Goal: Task Accomplishment & Management: Use online tool/utility

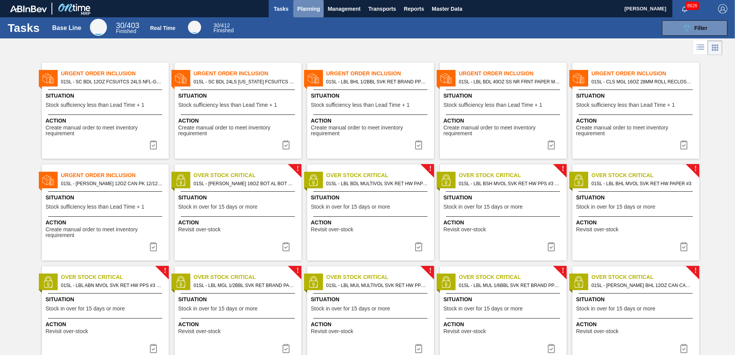
click at [298, 7] on span "Planning" at bounding box center [308, 8] width 23 height 9
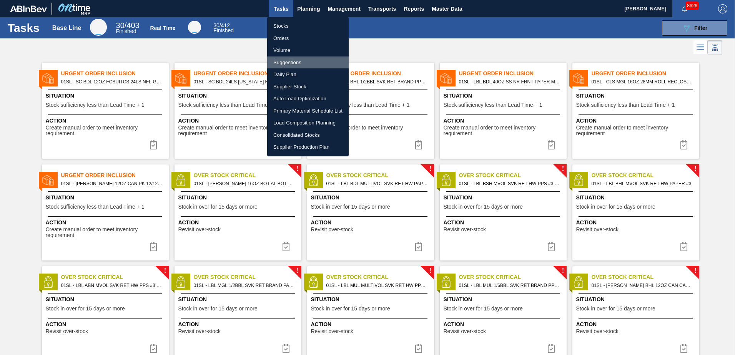
click at [292, 61] on li "Suggestions" at bounding box center [307, 62] width 81 height 12
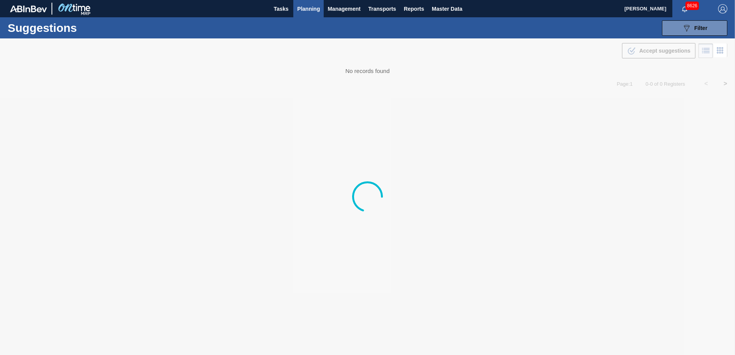
type from "[DATE]"
type to "[DATE]"
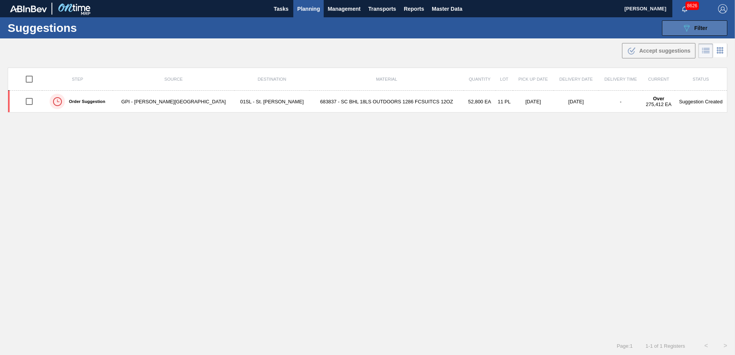
click at [683, 34] on button "089F7B8B-B2A5-4AFE-B5C0-19BA573D28AC Filter" at bounding box center [694, 27] width 65 height 15
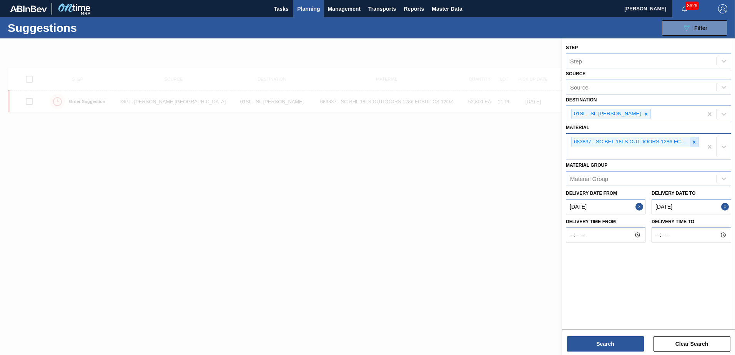
click at [693, 142] on icon at bounding box center [693, 142] width 5 height 5
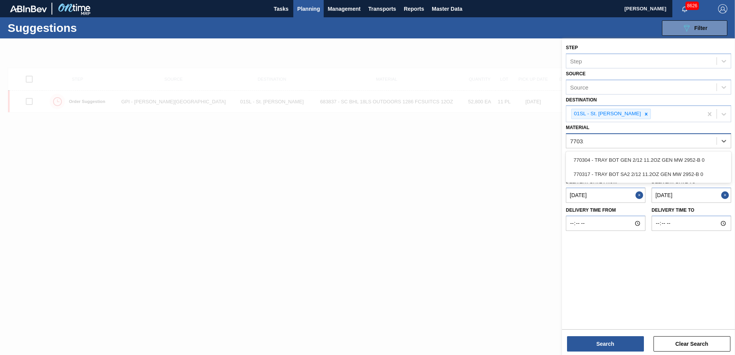
type input "770317"
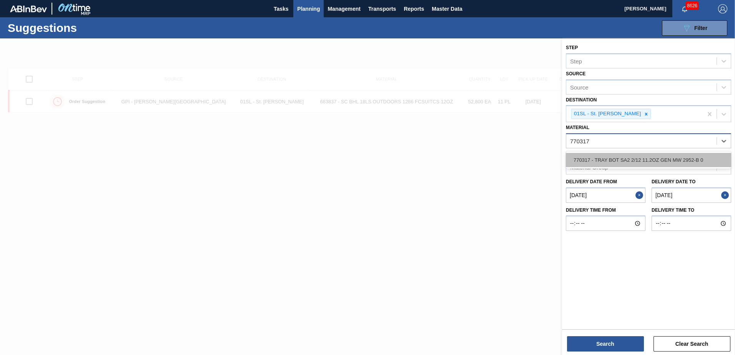
click at [678, 154] on div "770317 - TRAY BOT SA2 2/12 11.2OZ GEN MW 2952-B 0" at bounding box center [648, 160] width 165 height 14
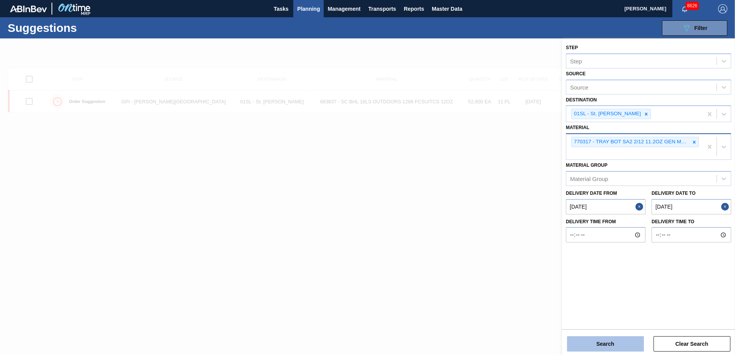
click at [613, 337] on button "Search" at bounding box center [605, 343] width 77 height 15
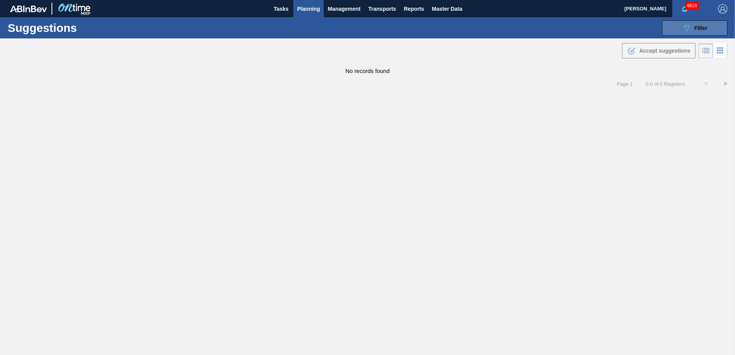
click at [711, 26] on button "089F7B8B-B2A5-4AFE-B5C0-19BA573D28AC Filter" at bounding box center [694, 27] width 65 height 15
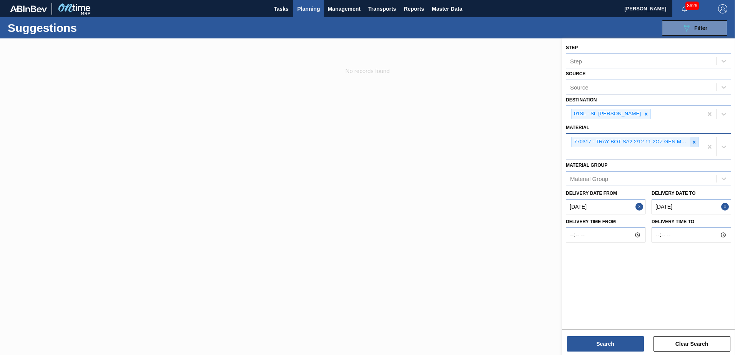
click at [694, 143] on icon at bounding box center [693, 142] width 5 height 5
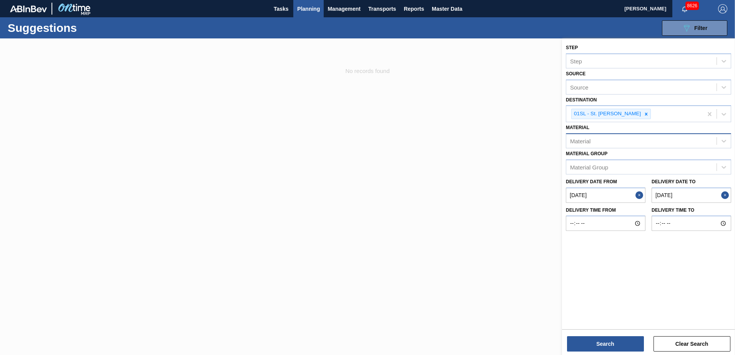
click at [322, 8] on button "Planning" at bounding box center [308, 8] width 30 height 17
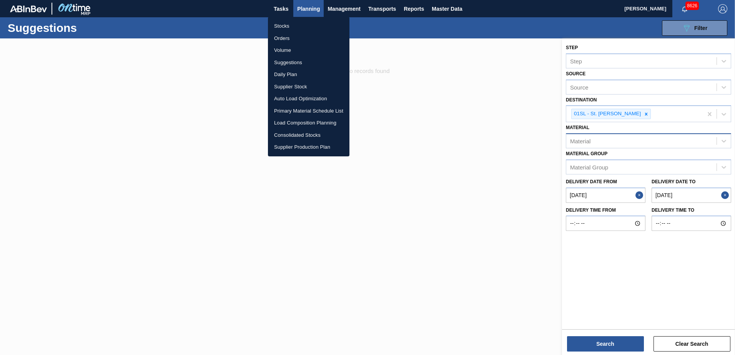
click at [298, 125] on li "Load Composition Planning" at bounding box center [308, 123] width 81 height 12
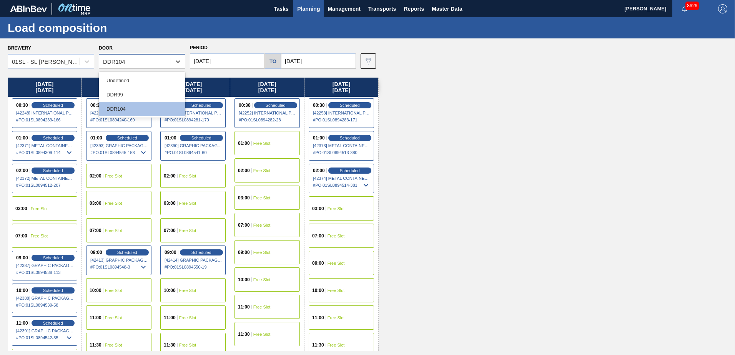
click at [146, 60] on div "DDR104" at bounding box center [134, 61] width 71 height 11
click at [135, 95] on div "DDR99" at bounding box center [142, 95] width 86 height 14
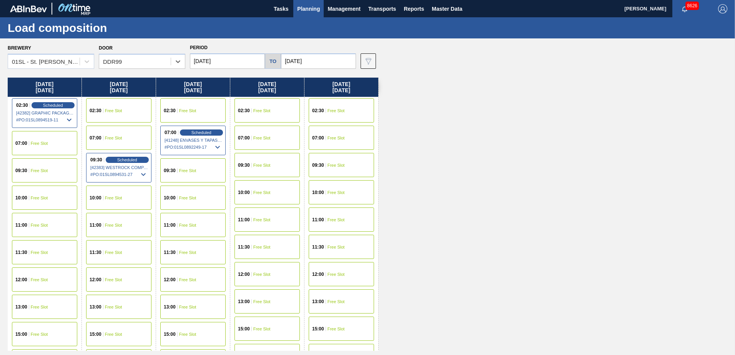
click at [31, 169] on span "Free Slot" at bounding box center [39, 170] width 17 height 5
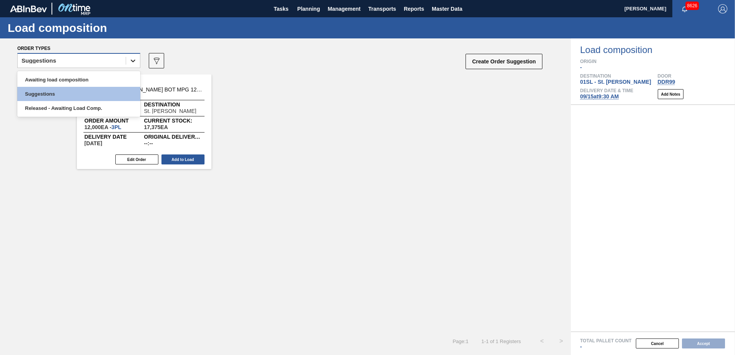
click at [132, 64] on icon at bounding box center [133, 61] width 8 height 8
click at [83, 79] on div "Awaiting load composition" at bounding box center [78, 80] width 123 height 14
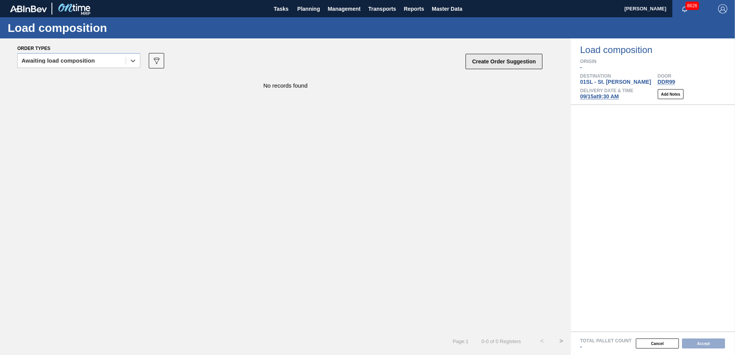
click at [502, 57] on button "Create Order Suggestion" at bounding box center [503, 61] width 77 height 15
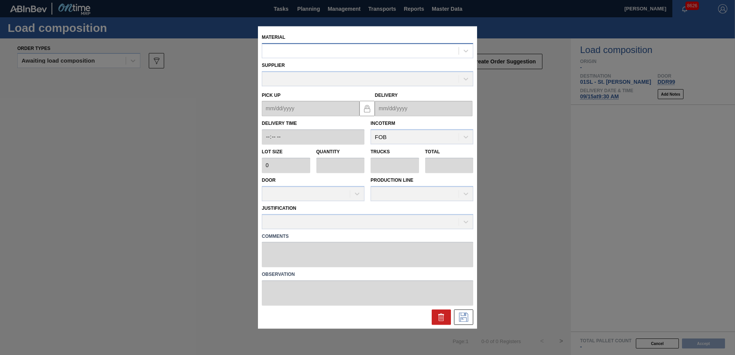
click at [382, 47] on div at bounding box center [360, 50] width 196 height 11
type input "770317"
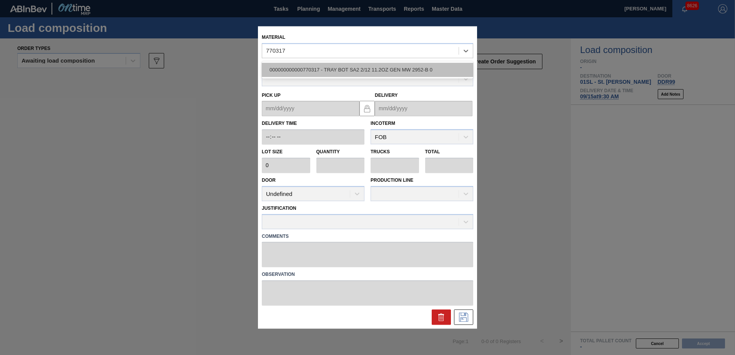
click at [375, 73] on div "000000000000770317 - TRAY BOT SA2 2/12 11.2OZ GEN MW 2952-B 0" at bounding box center [367, 70] width 211 height 14
type input "2,400"
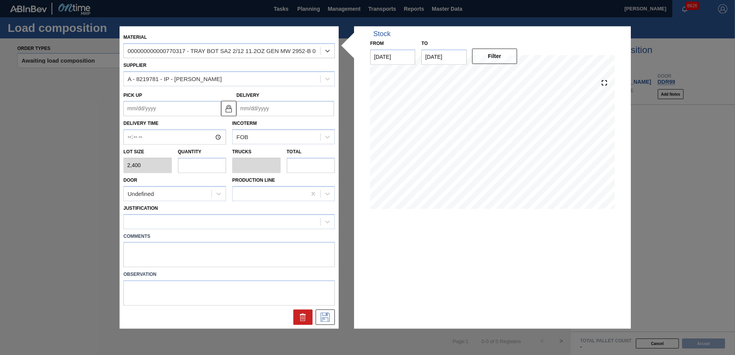
click at [250, 106] on input "Delivery" at bounding box center [285, 108] width 98 height 15
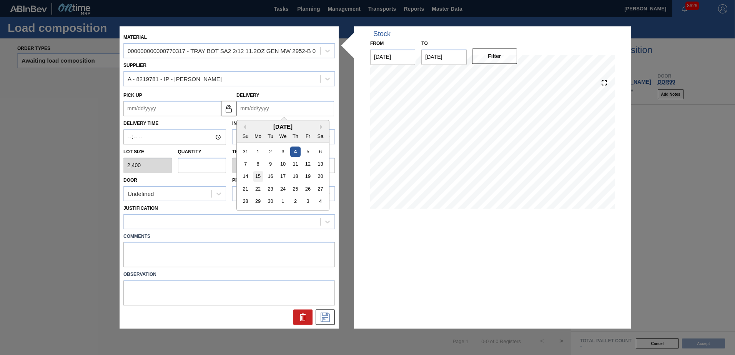
click at [257, 176] on div "15" at bounding box center [258, 176] width 10 height 10
type up "[DATE]"
type input "[DATE]"
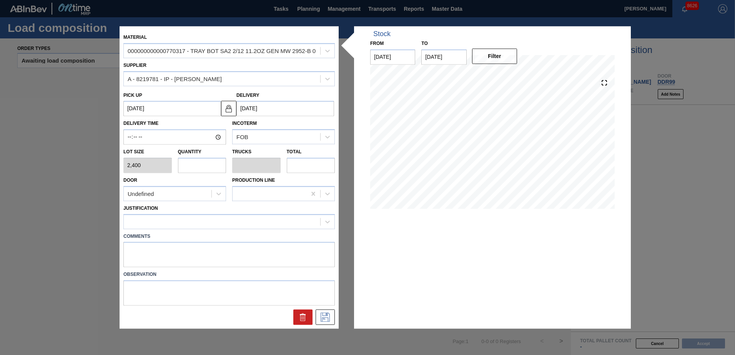
click at [198, 168] on input "text" at bounding box center [202, 165] width 48 height 15
type input "1"
type input "0.023"
type input "2,400"
type input "10"
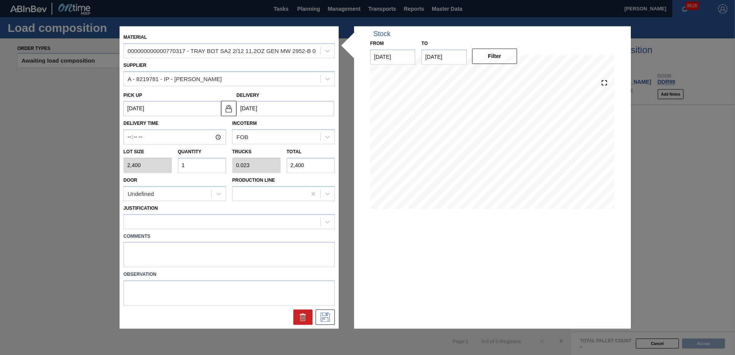
type input "0.227"
type input "24,000"
type input "10"
click at [151, 190] on div "Undefined" at bounding box center [168, 193] width 88 height 11
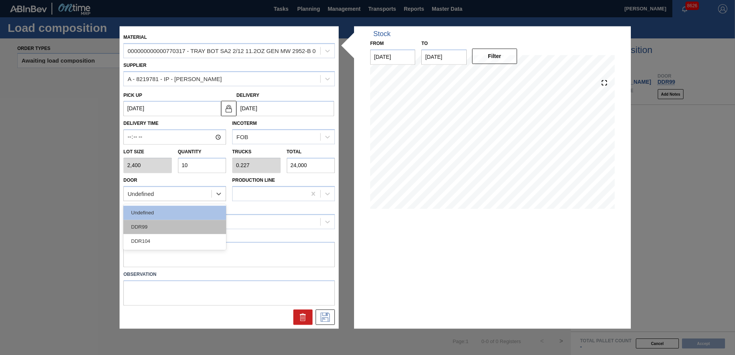
click at [153, 222] on div "DDR99" at bounding box center [174, 227] width 103 height 14
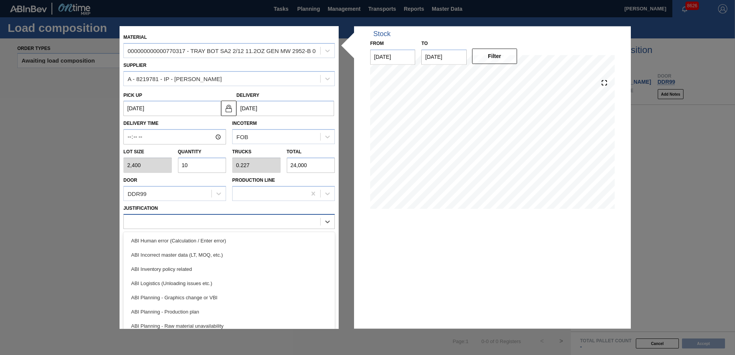
click at [158, 218] on div at bounding box center [222, 221] width 196 height 11
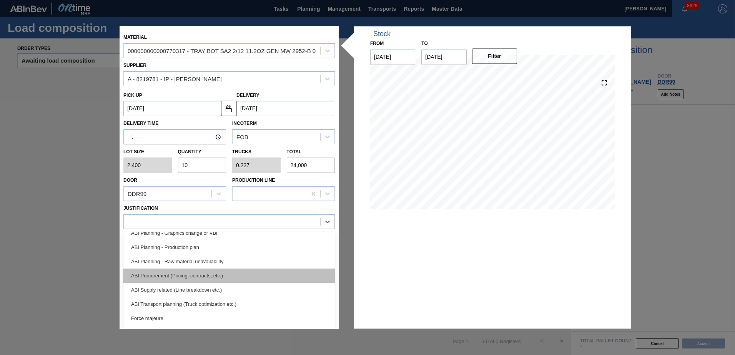
scroll to position [77, 0]
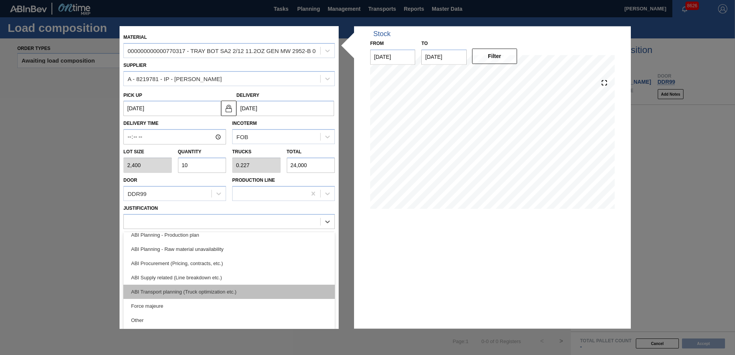
click at [212, 297] on div "ABI Transport planning (Truck optimization etc.)" at bounding box center [228, 292] width 211 height 14
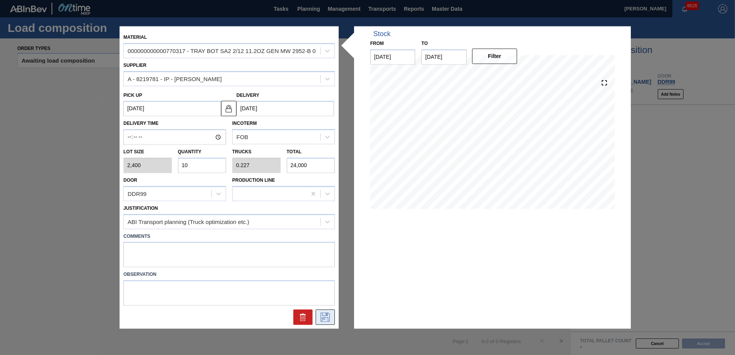
click at [322, 314] on icon at bounding box center [325, 317] width 12 height 9
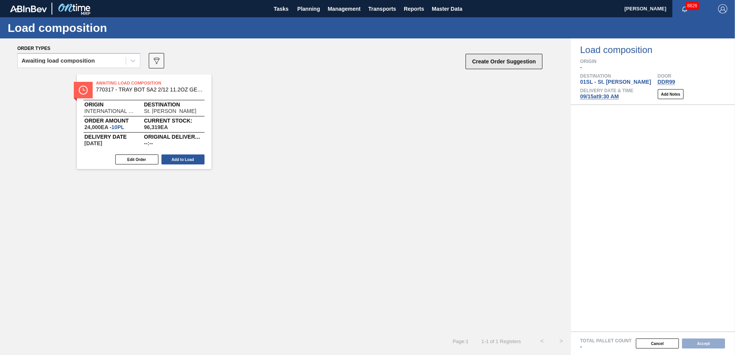
click at [510, 64] on button "Create Order Suggestion" at bounding box center [503, 61] width 77 height 15
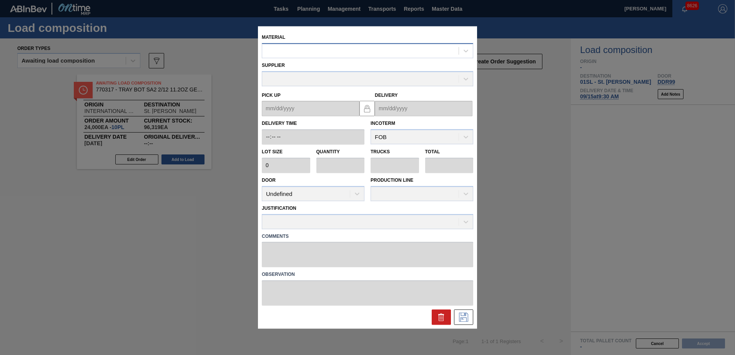
click at [380, 56] on div at bounding box center [360, 50] width 196 height 11
type input "770227"
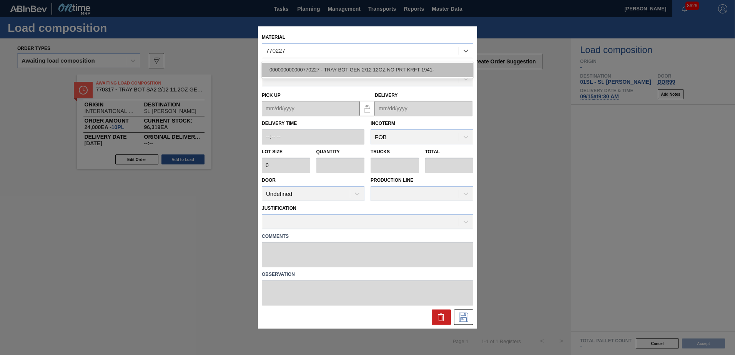
click at [380, 65] on div "000000000000770227 - TRAY BOT GEN 2/12 12OZ NO PRT KRFT 1941-" at bounding box center [367, 70] width 211 height 14
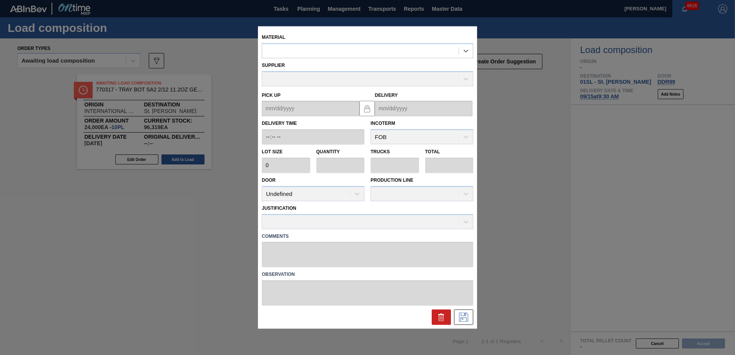
type input "2,412"
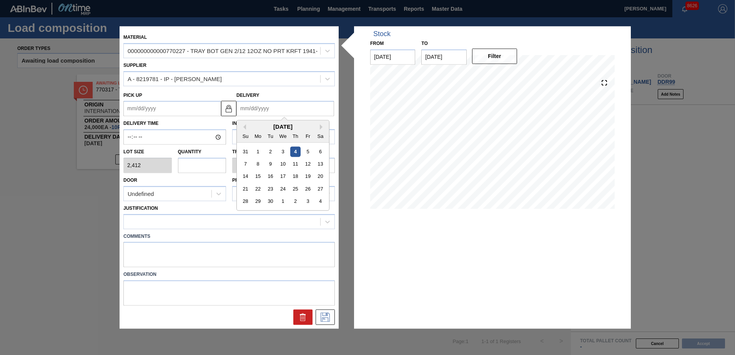
click at [279, 108] on input "Delivery" at bounding box center [285, 108] width 98 height 15
click at [260, 176] on div "15" at bounding box center [258, 176] width 10 height 10
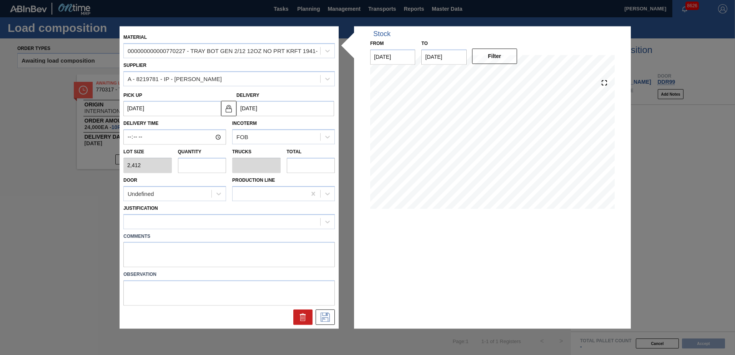
type up "[DATE]"
type input "[DATE]"
click at [211, 164] on input "text" at bounding box center [202, 165] width 48 height 15
type input "4"
type input "0.067"
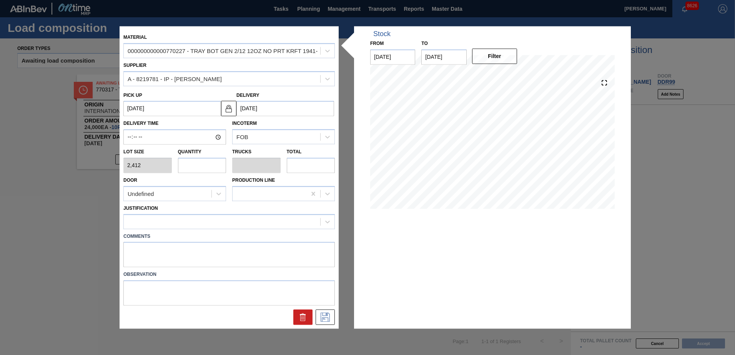
type input "9,648"
type input "40"
type input "0.667"
type input "96,480"
type input "40"
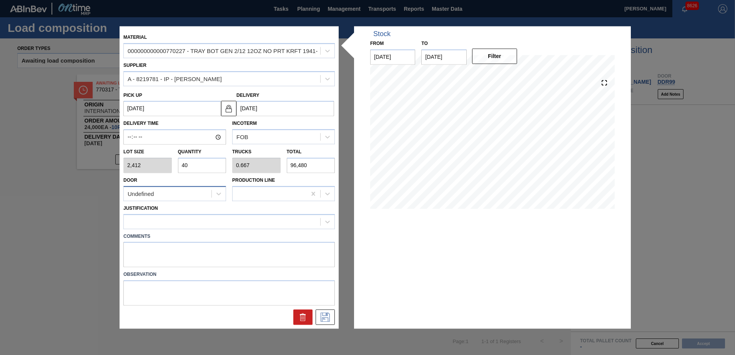
click at [183, 199] on div "Undefined" at bounding box center [168, 193] width 88 height 11
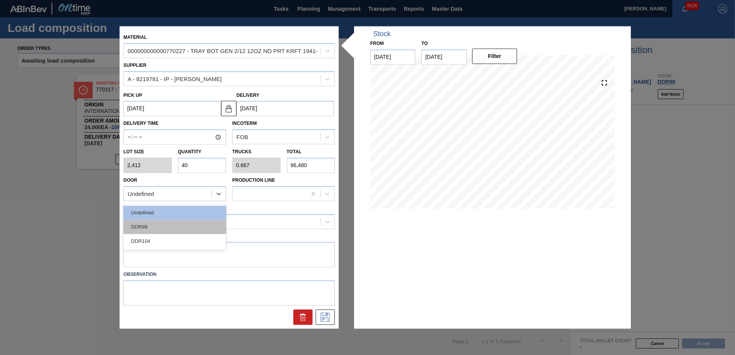
click at [155, 226] on div "DDR99" at bounding box center [174, 227] width 103 height 14
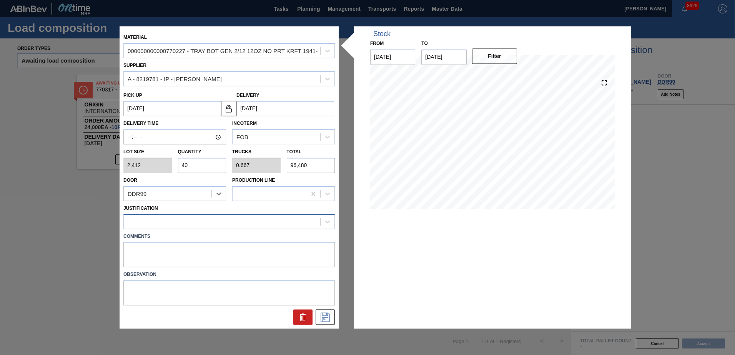
click at [226, 221] on div at bounding box center [222, 221] width 196 height 11
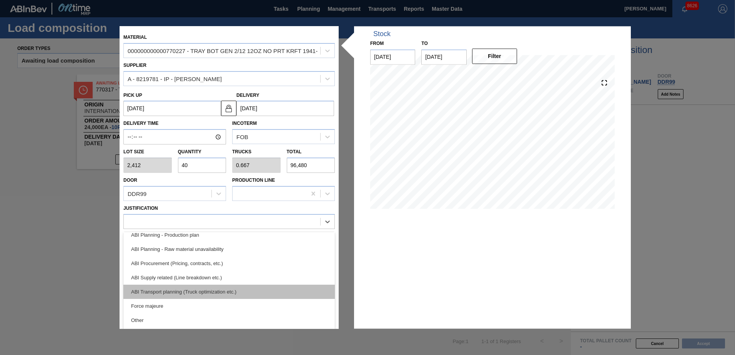
click at [205, 295] on div "ABI Transport planning (Truck optimization etc.)" at bounding box center [228, 292] width 211 height 14
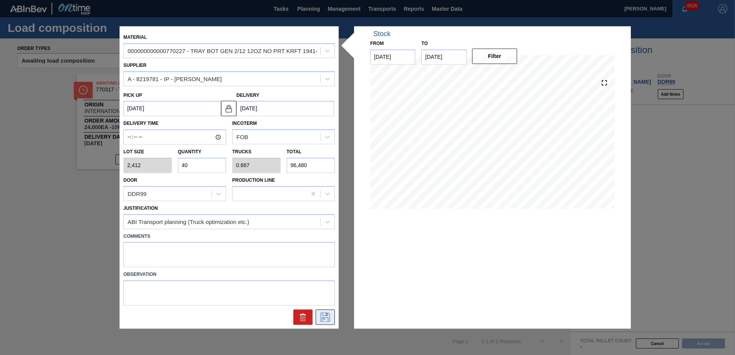
click at [328, 319] on icon at bounding box center [325, 317] width 12 height 9
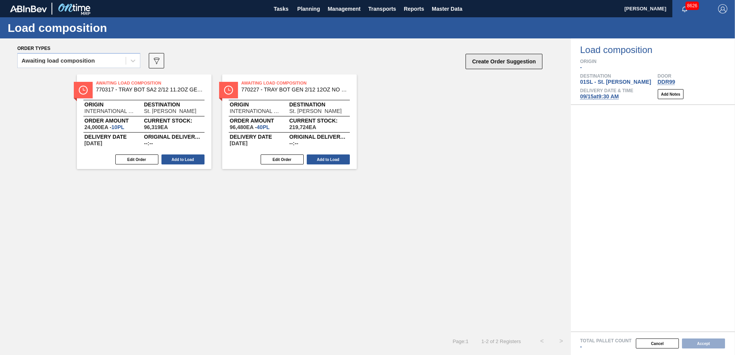
click at [492, 63] on button "Create Order Suggestion" at bounding box center [503, 61] width 77 height 15
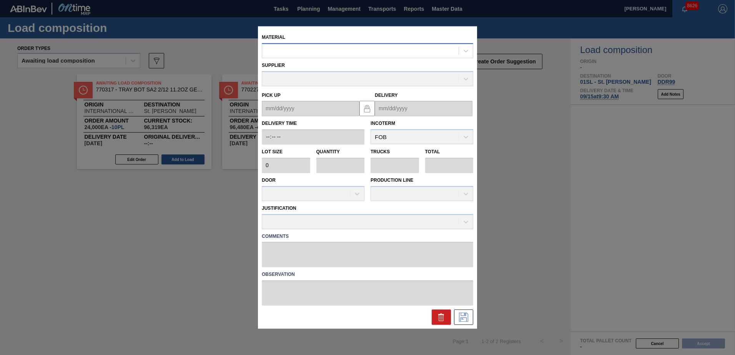
click at [388, 51] on div at bounding box center [360, 50] width 196 height 11
type input "770244"
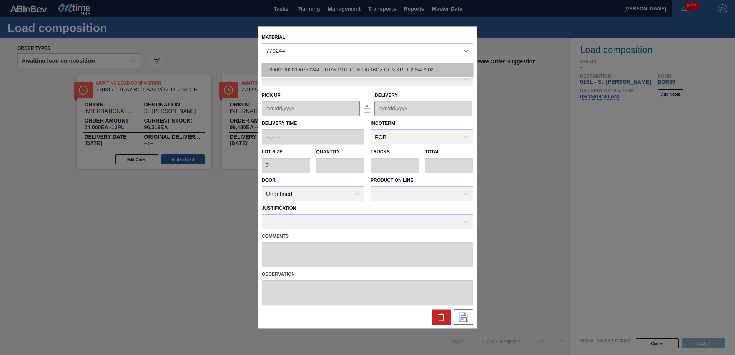
click at [380, 66] on div "000000000000770244 - TRAY BOT GEN 3/8 16OZ GEN KRFT 2354-A 02" at bounding box center [367, 70] width 211 height 14
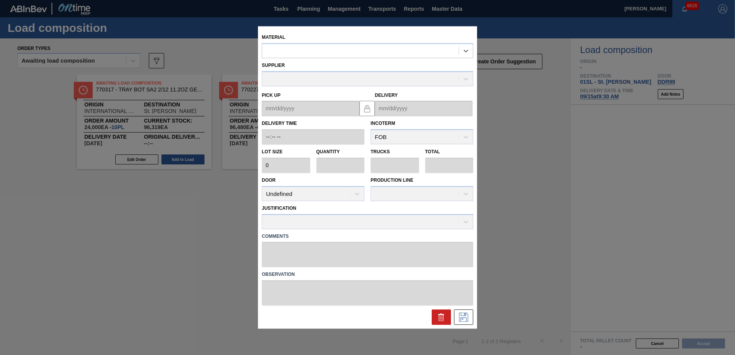
type input "2,400"
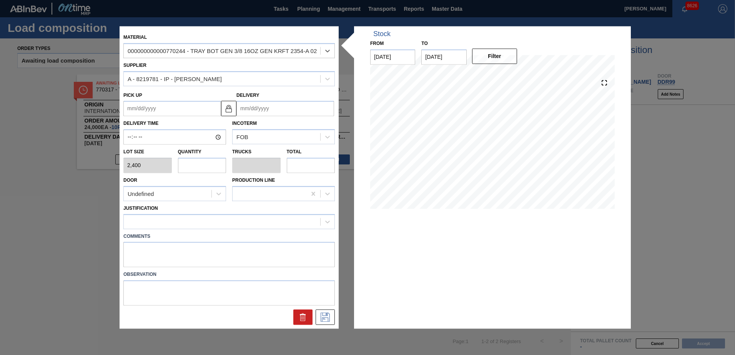
click at [277, 105] on input "Delivery" at bounding box center [285, 108] width 98 height 15
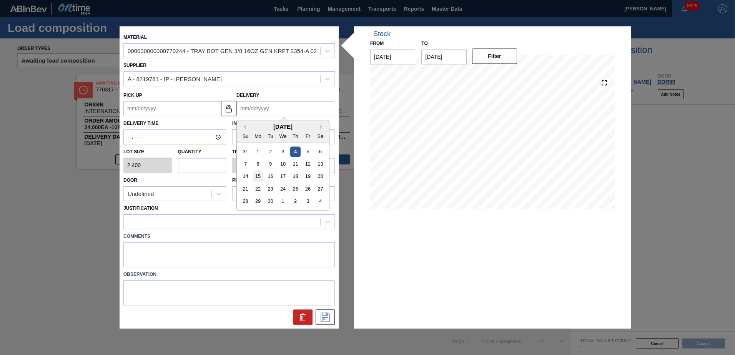
click at [262, 174] on div "14 15 16 17 18 19 20" at bounding box center [282, 177] width 87 height 12
click at [258, 175] on div "15" at bounding box center [258, 176] width 10 height 10
type up "[DATE]"
type input "[DATE]"
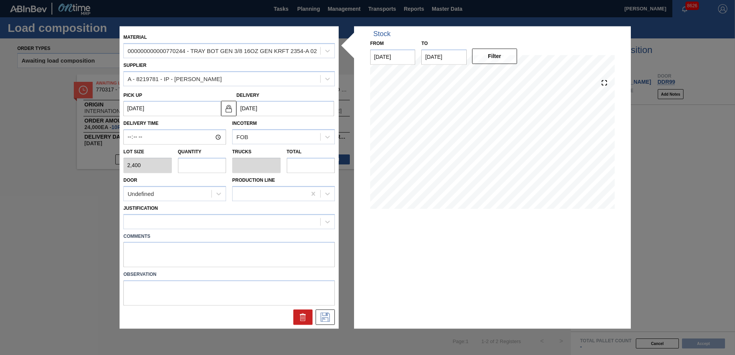
click at [193, 162] on input "text" at bounding box center [202, 165] width 48 height 15
type input "1"
type input "0.017"
type input "2,400"
type input "10"
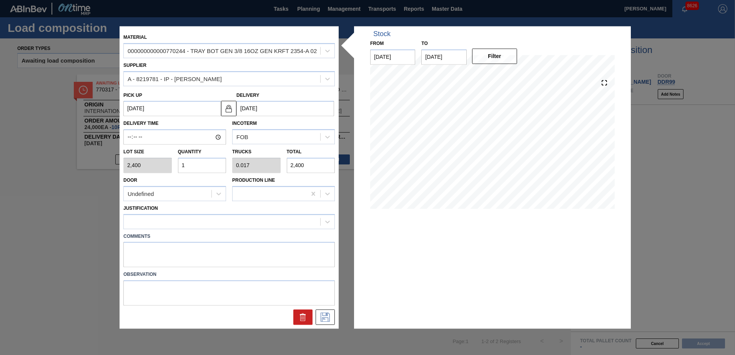
type input "0.167"
type input "24,000"
type input "10"
click at [194, 192] on div "Undefined" at bounding box center [168, 193] width 88 height 11
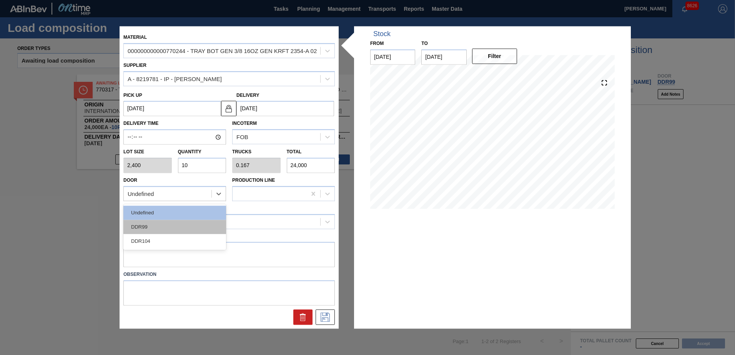
click at [170, 228] on div "DDR99" at bounding box center [174, 227] width 103 height 14
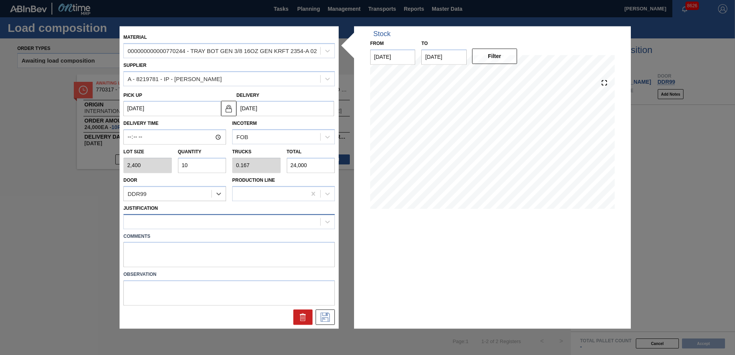
click at [179, 219] on div at bounding box center [222, 221] width 196 height 11
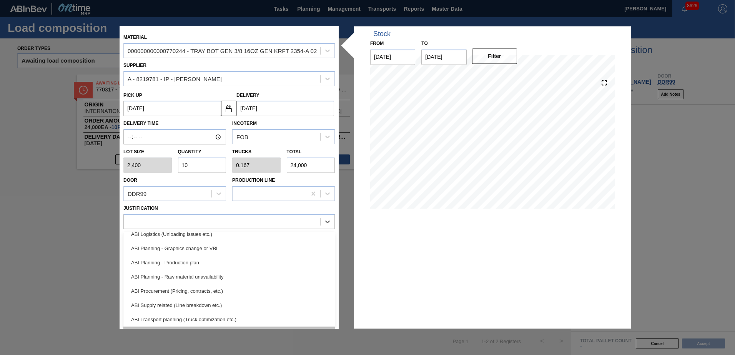
scroll to position [115, 0]
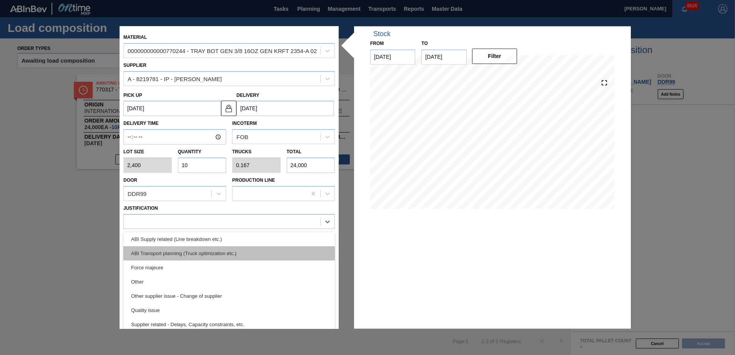
click at [207, 259] on div "ABI Transport planning (Truck optimization etc.)" at bounding box center [228, 253] width 211 height 14
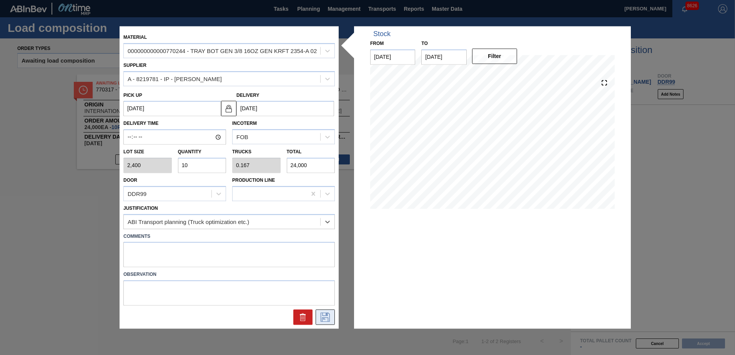
click at [324, 316] on icon at bounding box center [325, 317] width 12 height 9
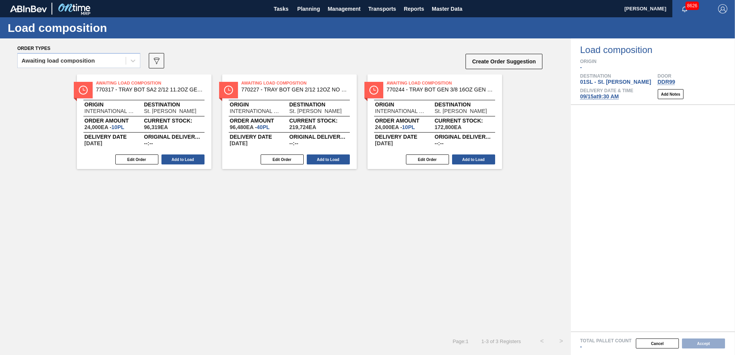
click at [192, 165] on div "Awaiting Load Composition 770317 - TRAY BOT SA2 2/12 11.2OZ GEN MW 2952-B 0 Ori…" at bounding box center [144, 122] width 135 height 95
click at [187, 161] on button "Add to Load" at bounding box center [182, 160] width 43 height 10
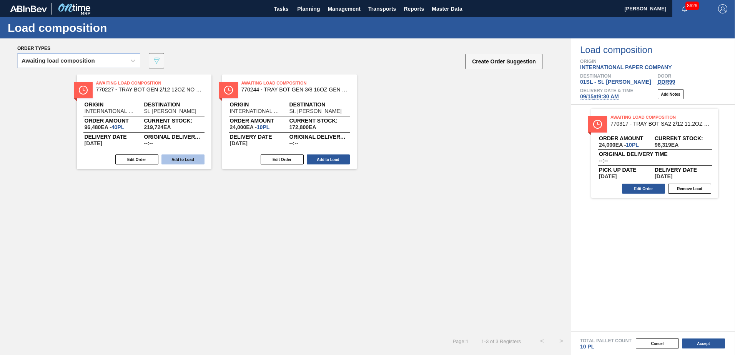
click at [181, 159] on button "Add to Load" at bounding box center [182, 160] width 43 height 10
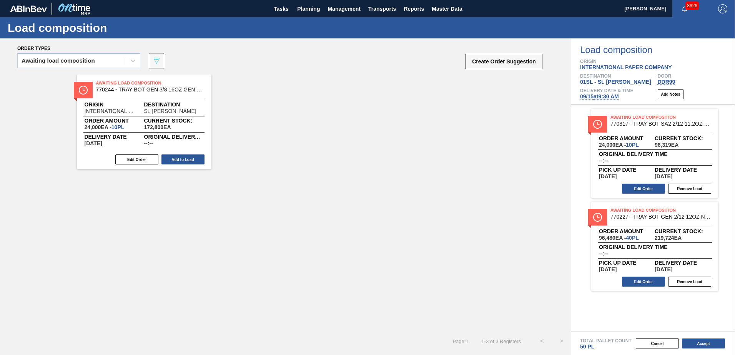
click at [181, 159] on button "Add to Load" at bounding box center [182, 160] width 43 height 10
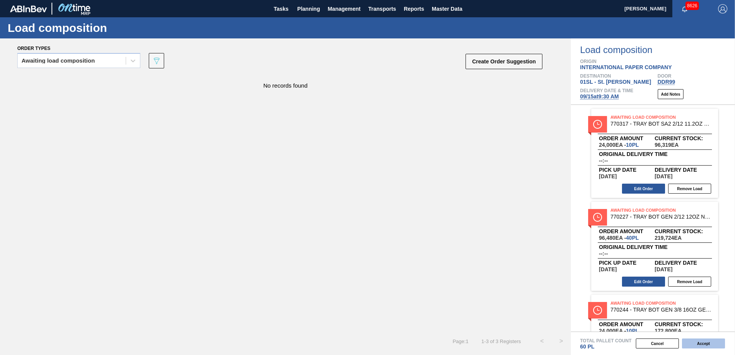
click at [712, 345] on button "Accept" at bounding box center [703, 344] width 43 height 10
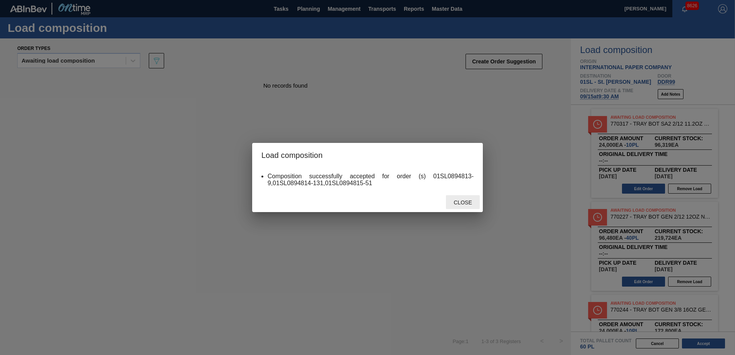
click at [462, 202] on span "Close" at bounding box center [462, 202] width 30 height 6
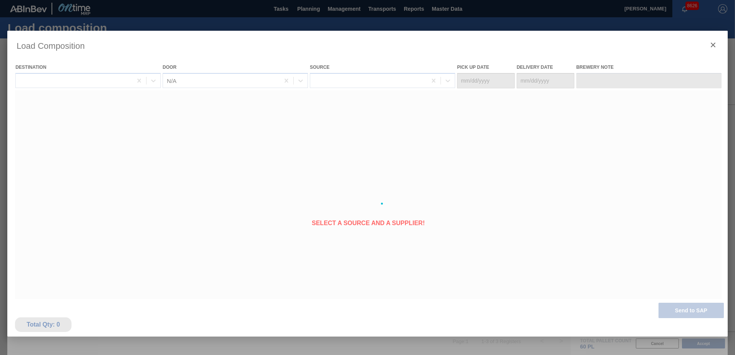
type Date "[DATE]"
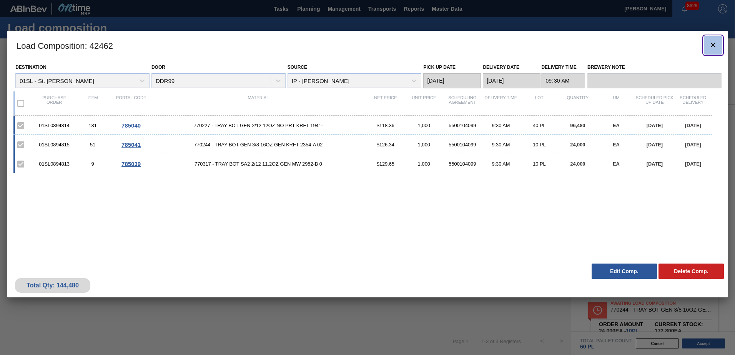
click at [711, 43] on icon "botão de ícone" at bounding box center [713, 45] width 5 height 5
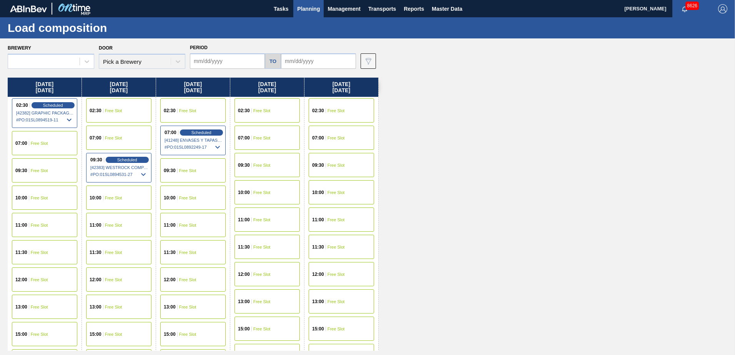
type input "[DATE]"
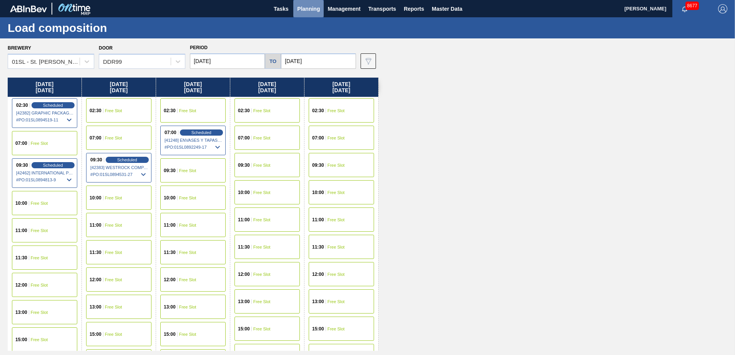
click at [317, 10] on span "Planning" at bounding box center [308, 8] width 23 height 9
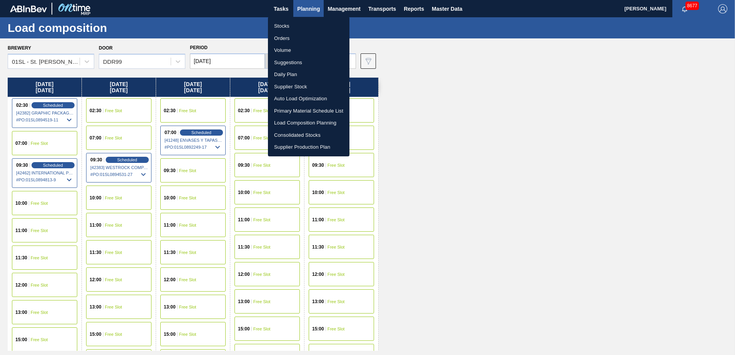
click at [455, 76] on div at bounding box center [367, 177] width 735 height 355
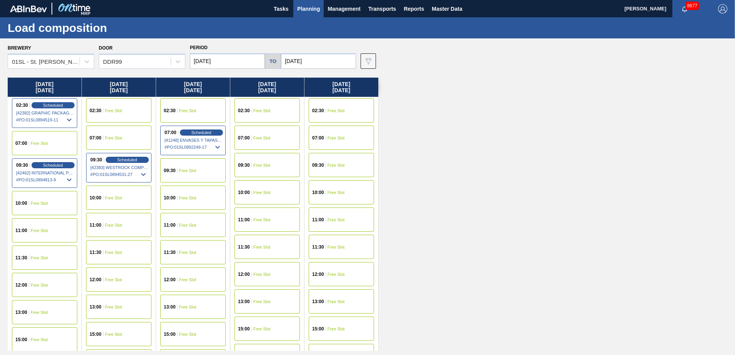
click at [221, 52] on div "Period [DATE] to [DATE]" at bounding box center [273, 55] width 166 height 27
click at [221, 61] on input "[DATE]" at bounding box center [227, 60] width 75 height 15
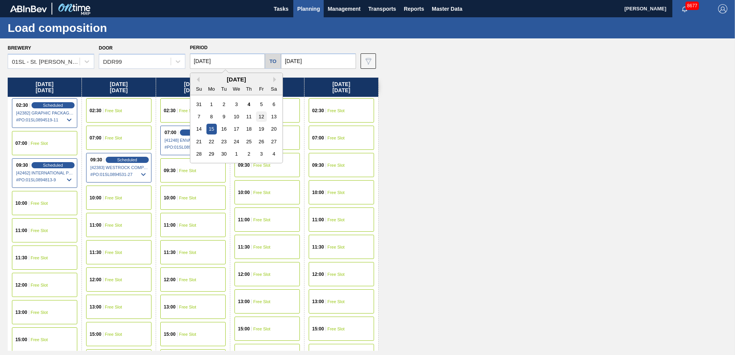
click at [258, 118] on div "12" at bounding box center [261, 116] width 10 height 10
type input "[DATE]"
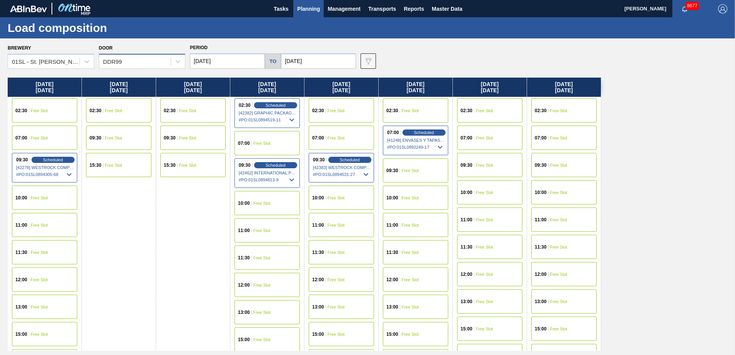
click at [134, 67] on div "DDR99" at bounding box center [142, 61] width 86 height 15
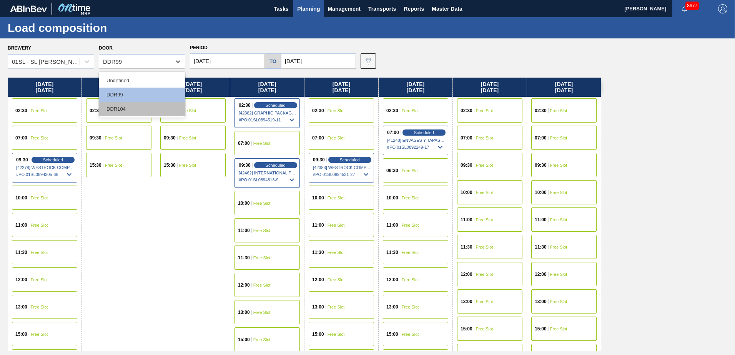
click at [129, 103] on div "DDR104" at bounding box center [142, 109] width 86 height 14
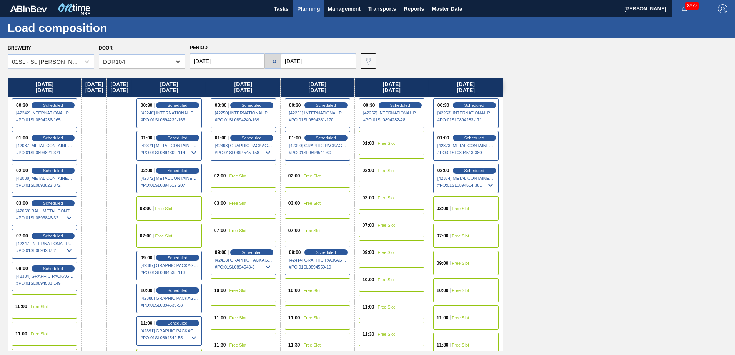
click at [53, 304] on div "10:00 Free Slot" at bounding box center [44, 306] width 65 height 24
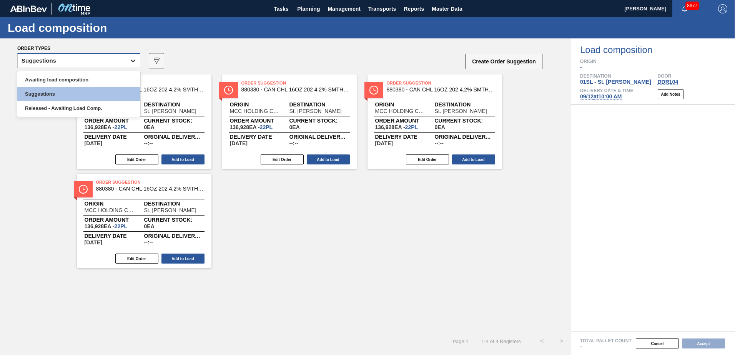
click at [129, 65] on div at bounding box center [133, 61] width 14 height 14
click at [104, 76] on div "Awaiting load composition" at bounding box center [78, 80] width 123 height 14
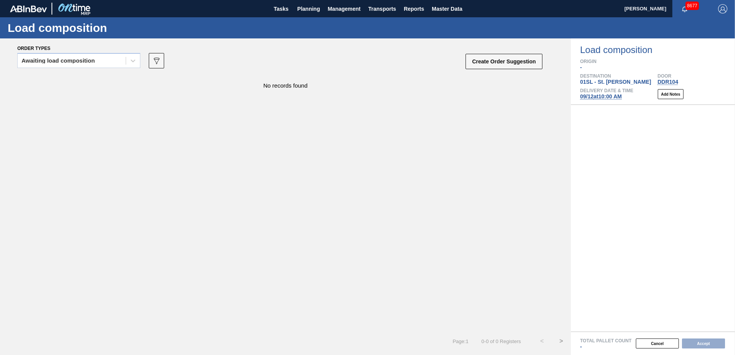
click at [509, 60] on button "Create Order Suggestion" at bounding box center [503, 61] width 77 height 15
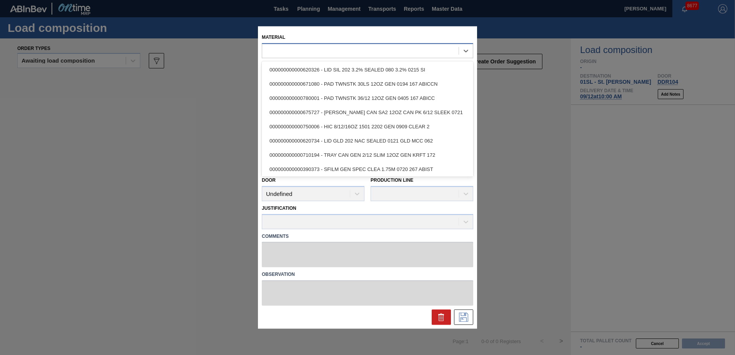
click at [337, 55] on div at bounding box center [360, 50] width 196 height 11
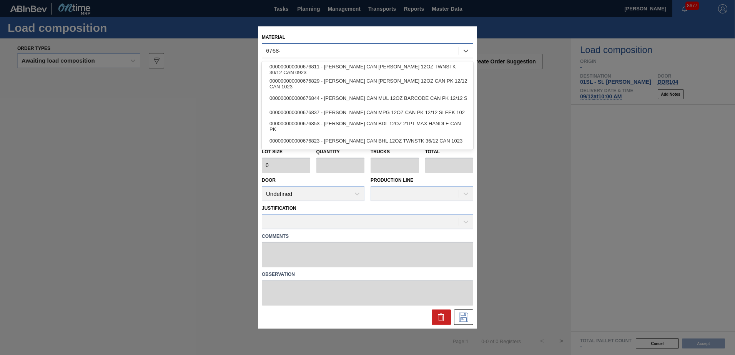
type input "676844"
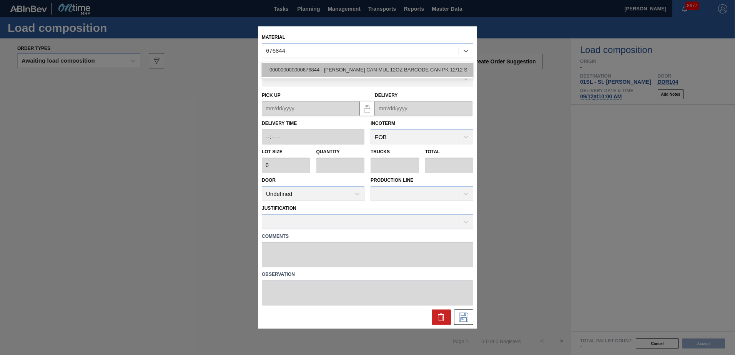
click at [356, 63] on div "000000000000676844 - [PERSON_NAME] CAN MUL 12OZ BARCODE CAN PK 12/12 S" at bounding box center [367, 69] width 211 height 17
click at [357, 67] on div "000000000000676844 - [PERSON_NAME] CAN MUL 12OZ BARCODE CAN PK 12/12 S" at bounding box center [367, 70] width 211 height 14
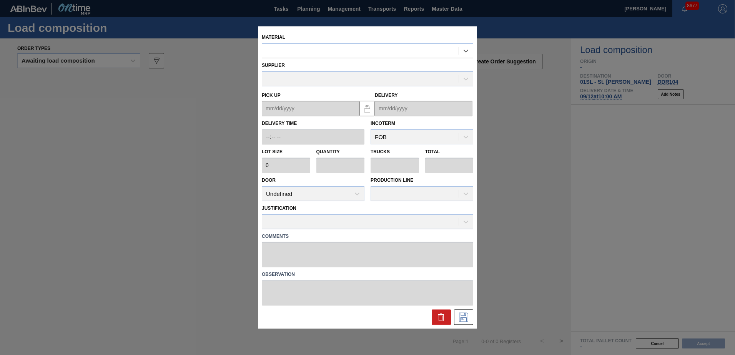
type input "5,400"
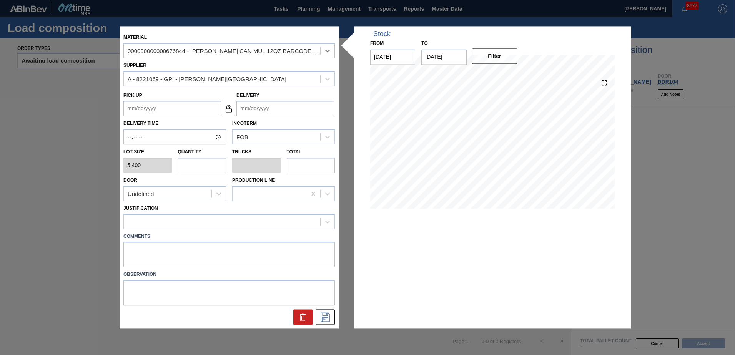
click at [264, 109] on input "Delivery" at bounding box center [285, 108] width 98 height 15
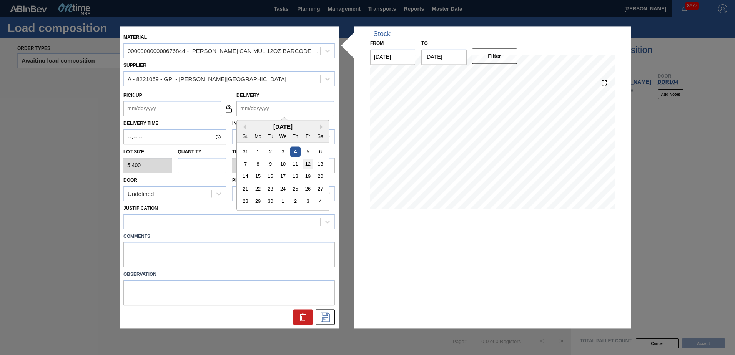
click at [307, 163] on div "12" at bounding box center [307, 164] width 10 height 10
type up "[DATE]"
type input "[DATE]"
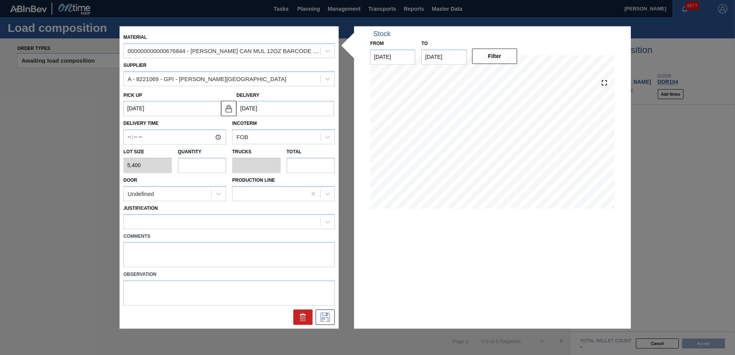
click at [202, 171] on input "text" at bounding box center [202, 165] width 48 height 15
type input "1"
type input "0.038"
type input "5,400"
type input "13"
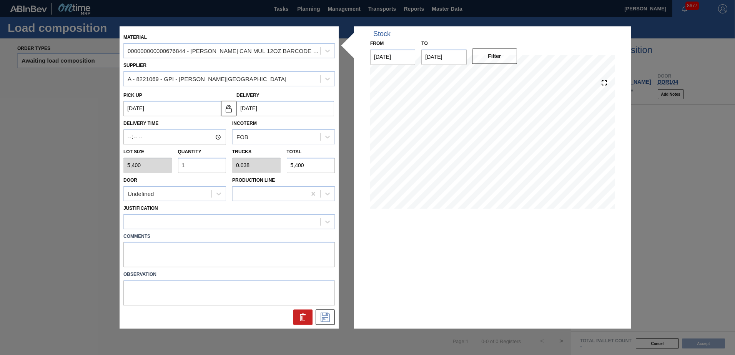
type input "0.5"
type input "70,200"
type input "13"
click at [192, 201] on div "Undefined" at bounding box center [174, 193] width 103 height 15
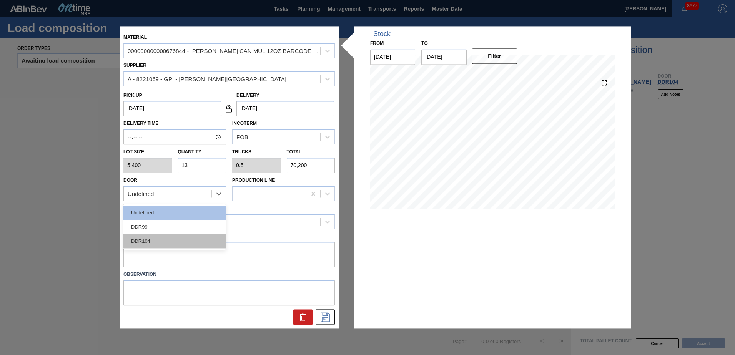
click at [180, 241] on div "DDR104" at bounding box center [174, 241] width 103 height 14
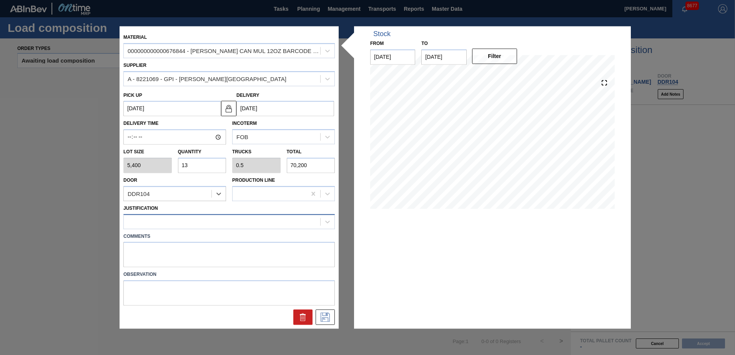
click at [174, 220] on div at bounding box center [222, 221] width 196 height 11
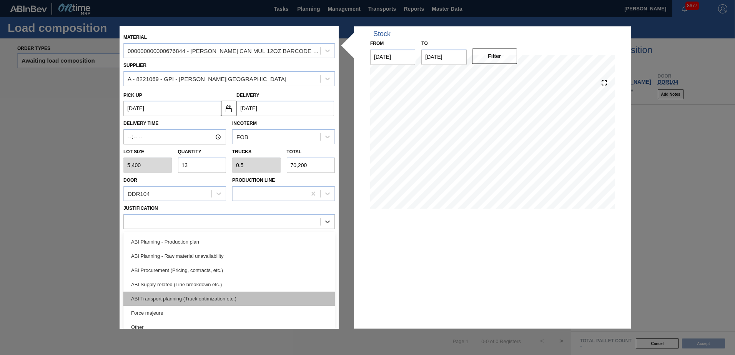
scroll to position [77, 0]
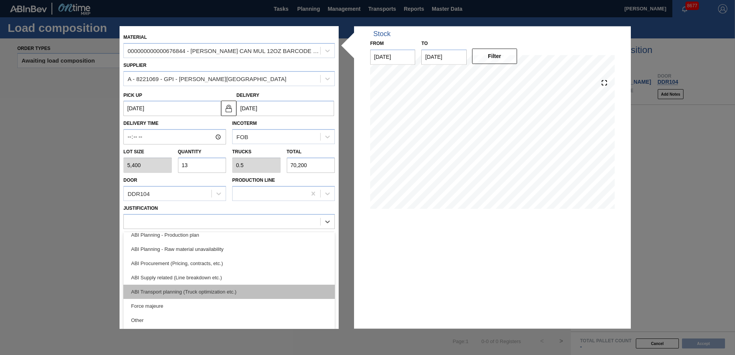
click at [187, 295] on div "ABI Transport planning (Truck optimization etc.)" at bounding box center [228, 292] width 211 height 14
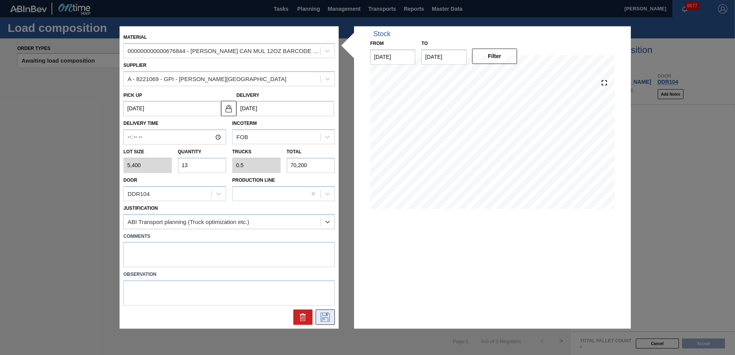
click at [327, 319] on icon at bounding box center [325, 317] width 12 height 9
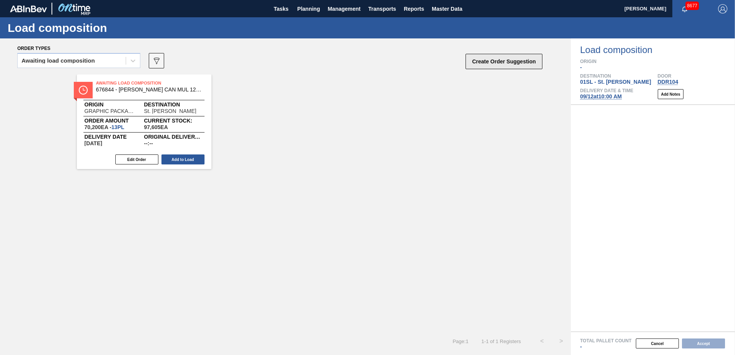
click at [484, 64] on button "Create Order Suggestion" at bounding box center [503, 61] width 77 height 15
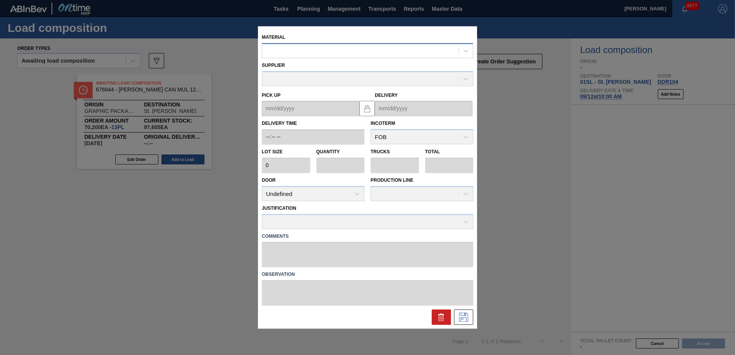
click at [327, 52] on div at bounding box center [360, 50] width 196 height 11
type input "677403"
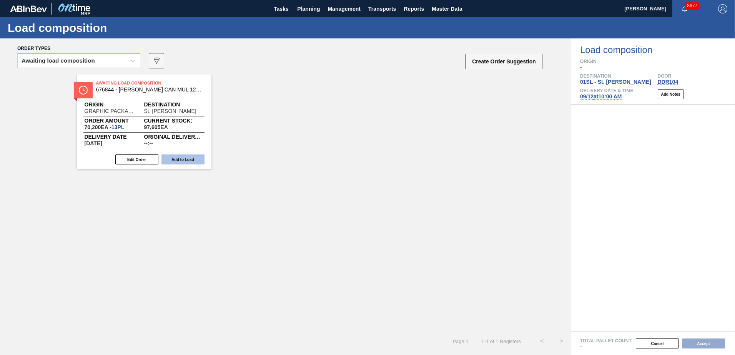
click at [179, 159] on button "Add to Load" at bounding box center [182, 160] width 43 height 10
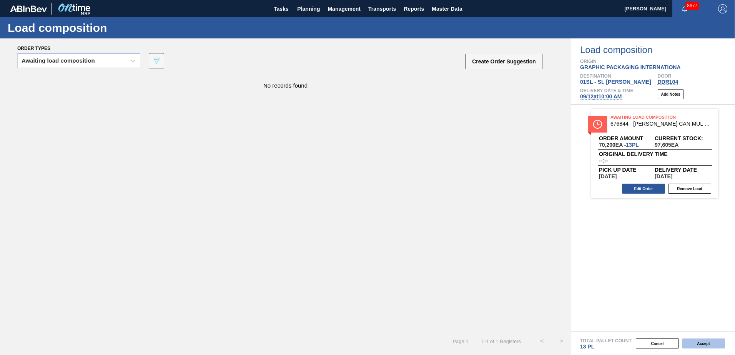
click at [708, 341] on button "Accept" at bounding box center [703, 344] width 43 height 10
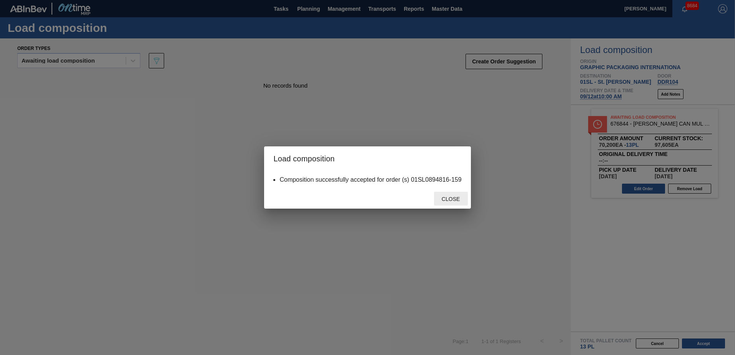
click at [449, 195] on div "Close" at bounding box center [451, 199] width 34 height 14
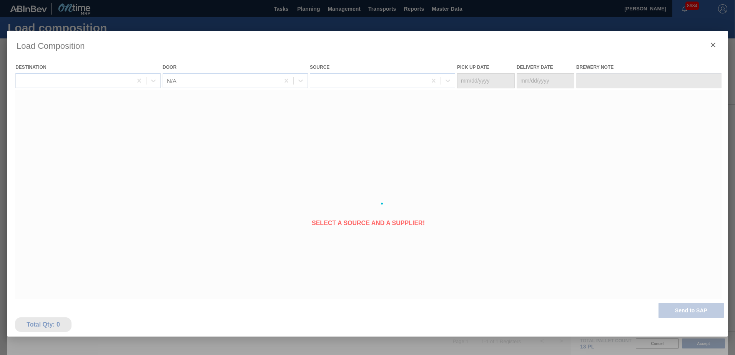
type Date "[DATE]"
